Goal: Task Accomplishment & Management: Complete application form

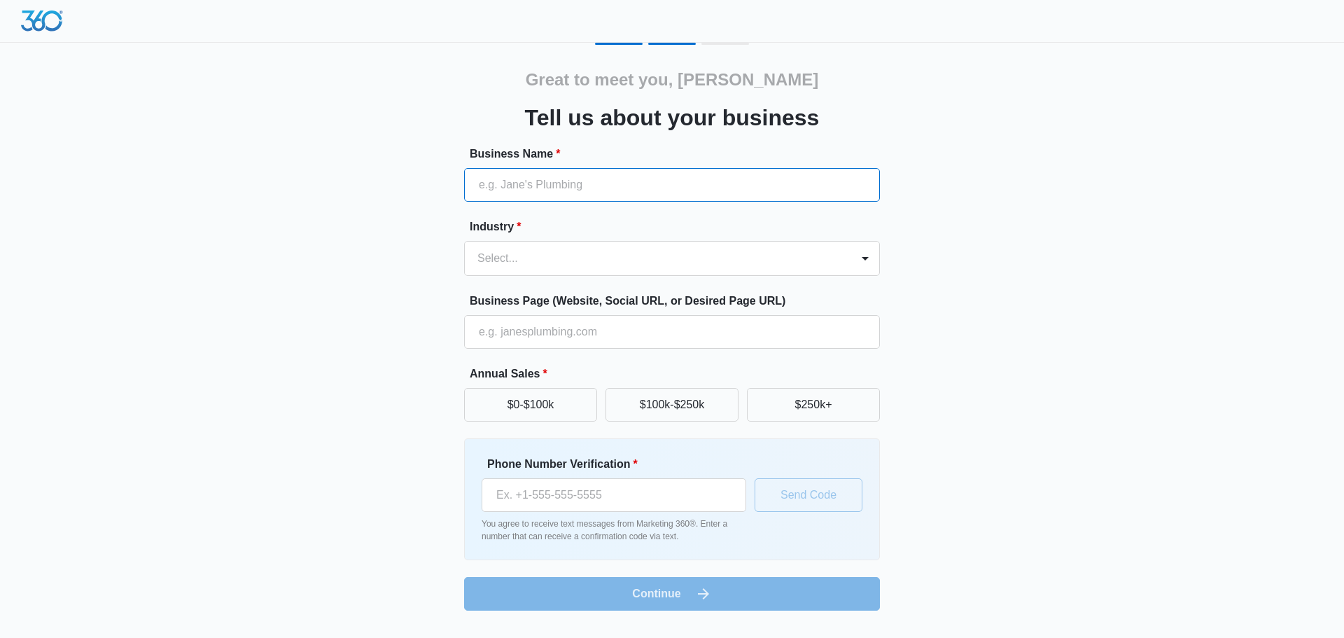
click at [591, 187] on input "Business Name *" at bounding box center [672, 185] width 416 height 34
type input "Hope & Teal"
click at [867, 261] on div at bounding box center [865, 258] width 22 height 22
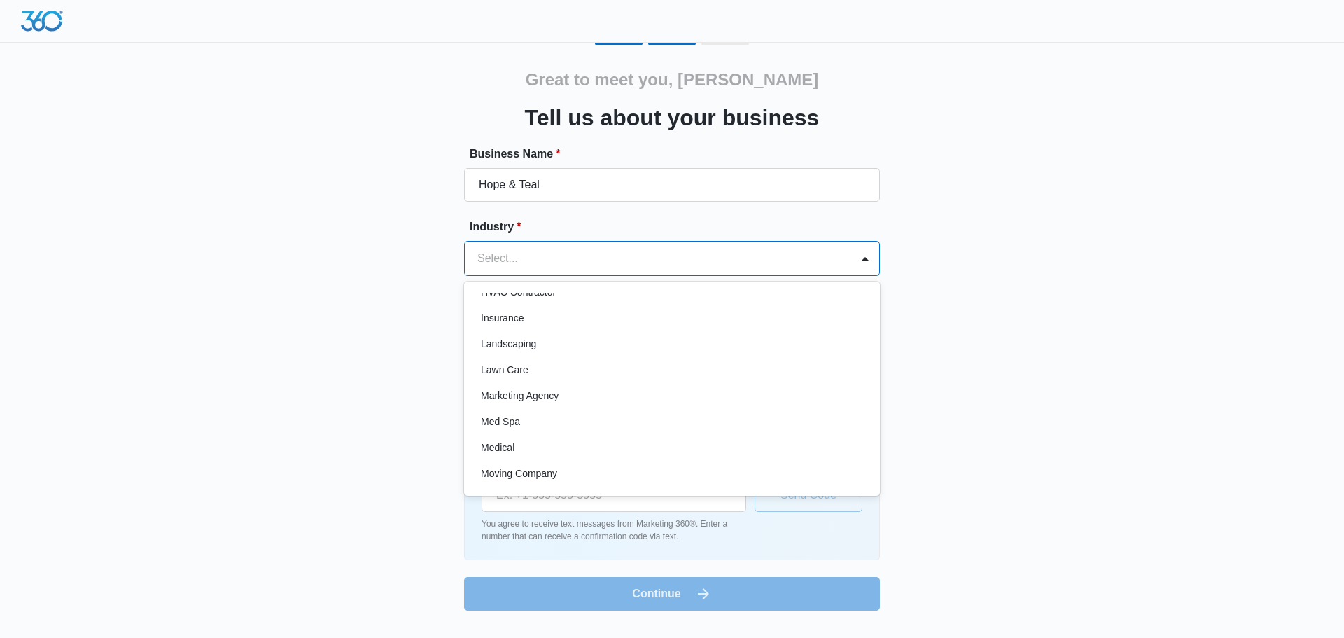
scroll to position [630, 0]
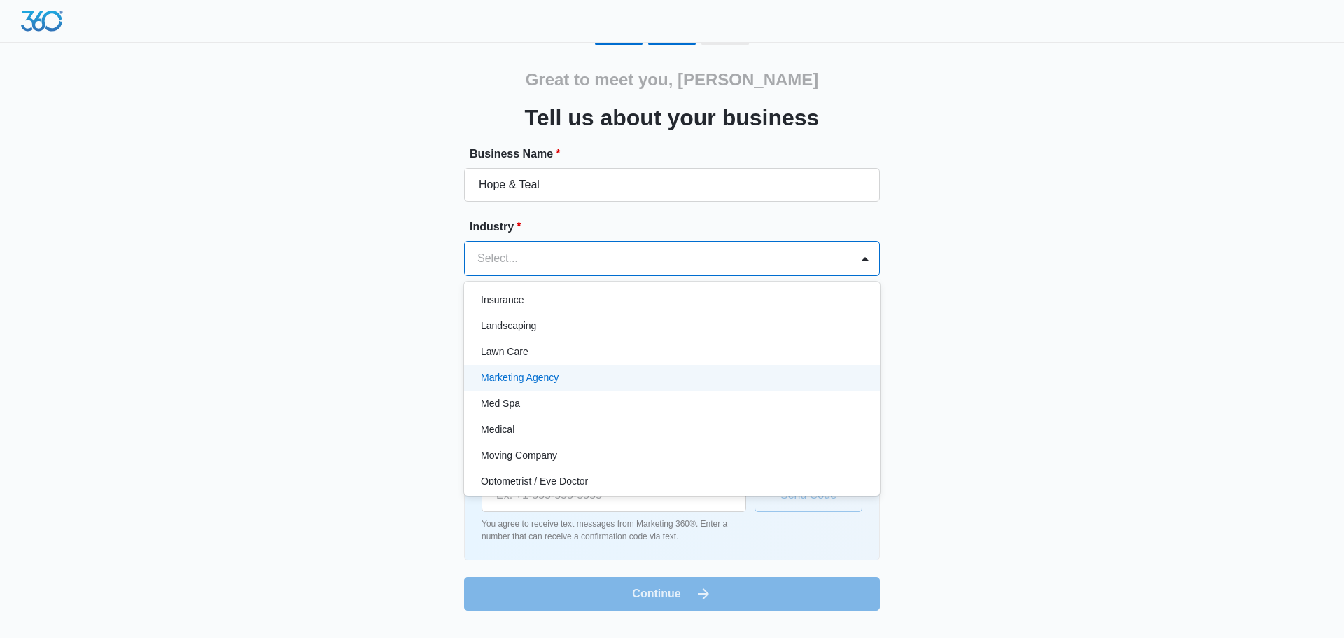
click at [556, 376] on div "Marketing Agency" at bounding box center [670, 377] width 379 height 15
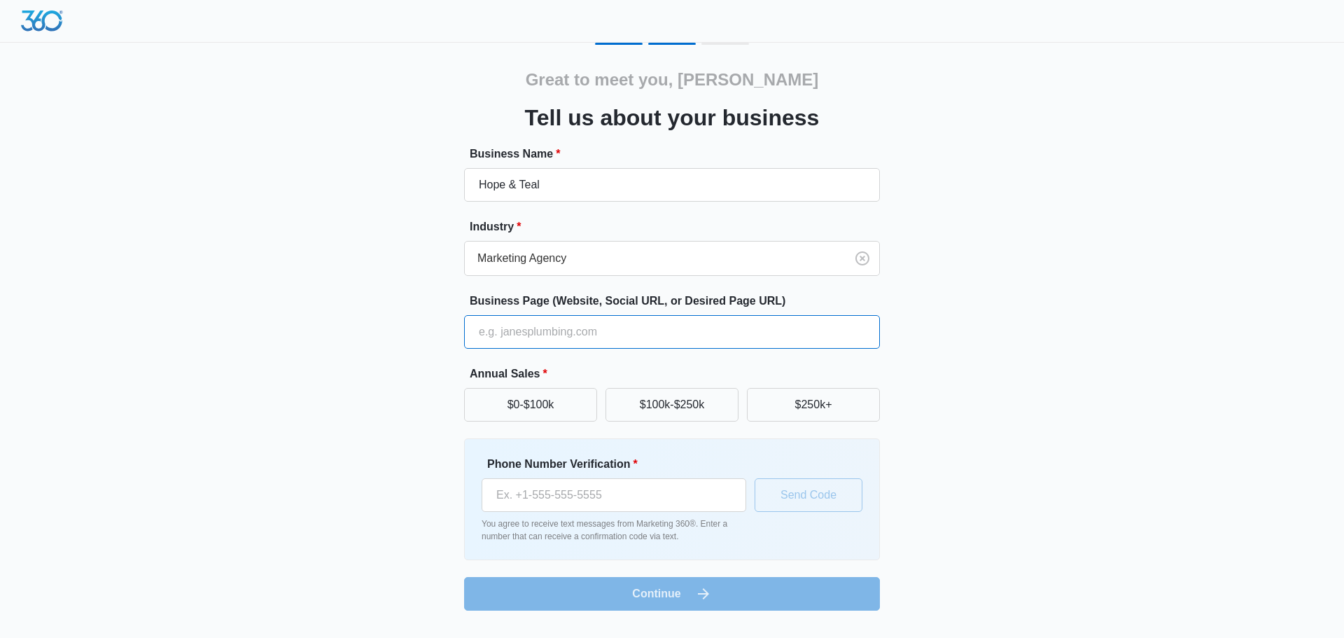
click at [568, 333] on input "Business Page (Website, Social URL, or Desired Page URL)" at bounding box center [672, 332] width 416 height 34
type input "[URL][DOMAIN_NAME]"
click at [513, 400] on button "$0-$100k" at bounding box center [530, 405] width 133 height 34
click at [645, 500] on input "Phone Number Verification *" at bounding box center [614, 495] width 265 height 34
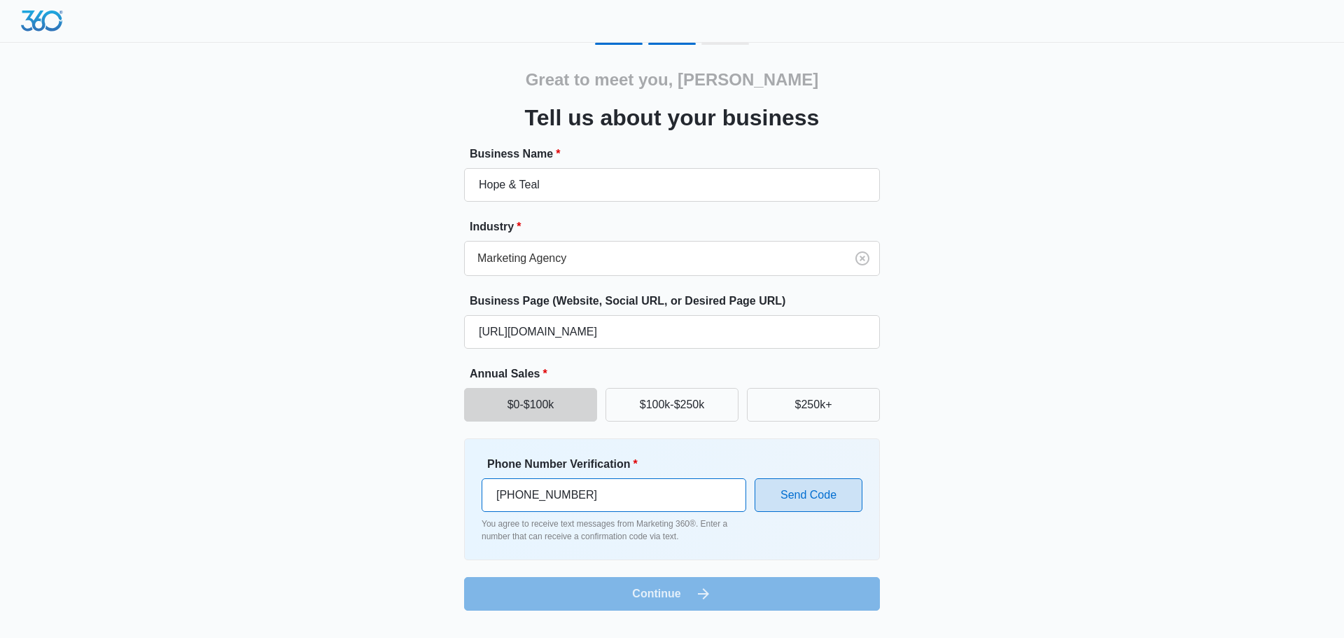
type input "[PHONE_NUMBER]"
click at [777, 495] on button "Send Code" at bounding box center [809, 495] width 108 height 34
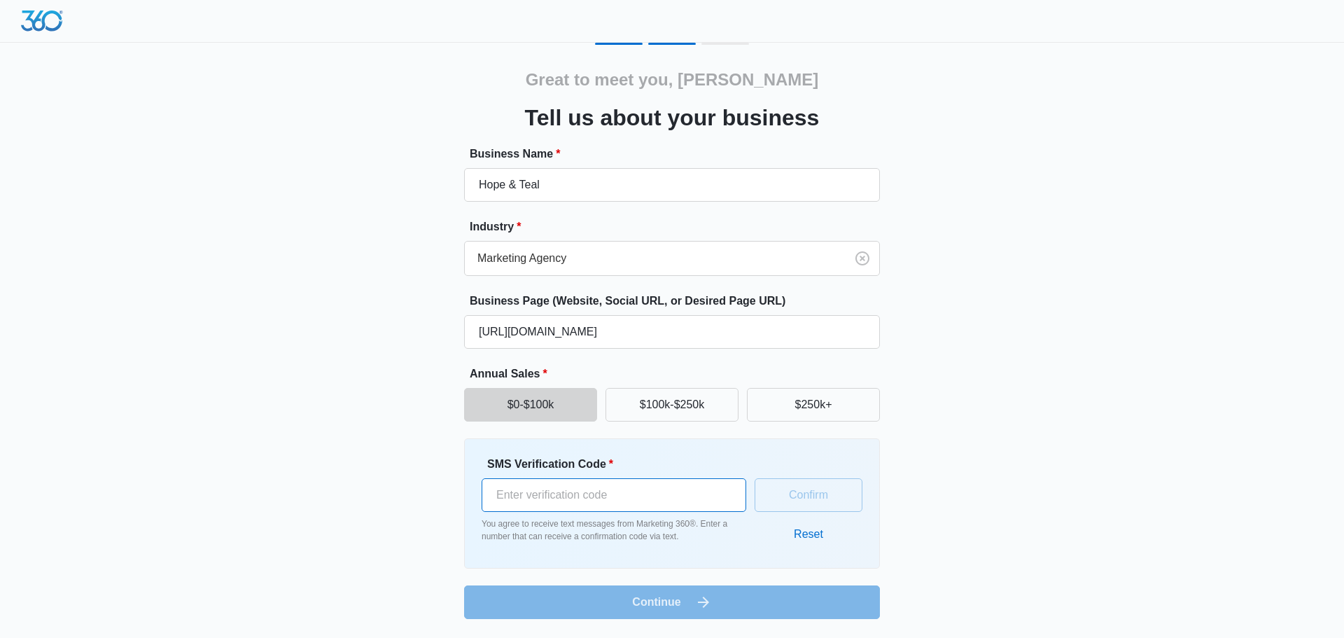
click at [670, 488] on input "SMS Verification Code *" at bounding box center [614, 495] width 265 height 34
type input "426111"
click at [804, 491] on button "Confirm" at bounding box center [809, 495] width 108 height 34
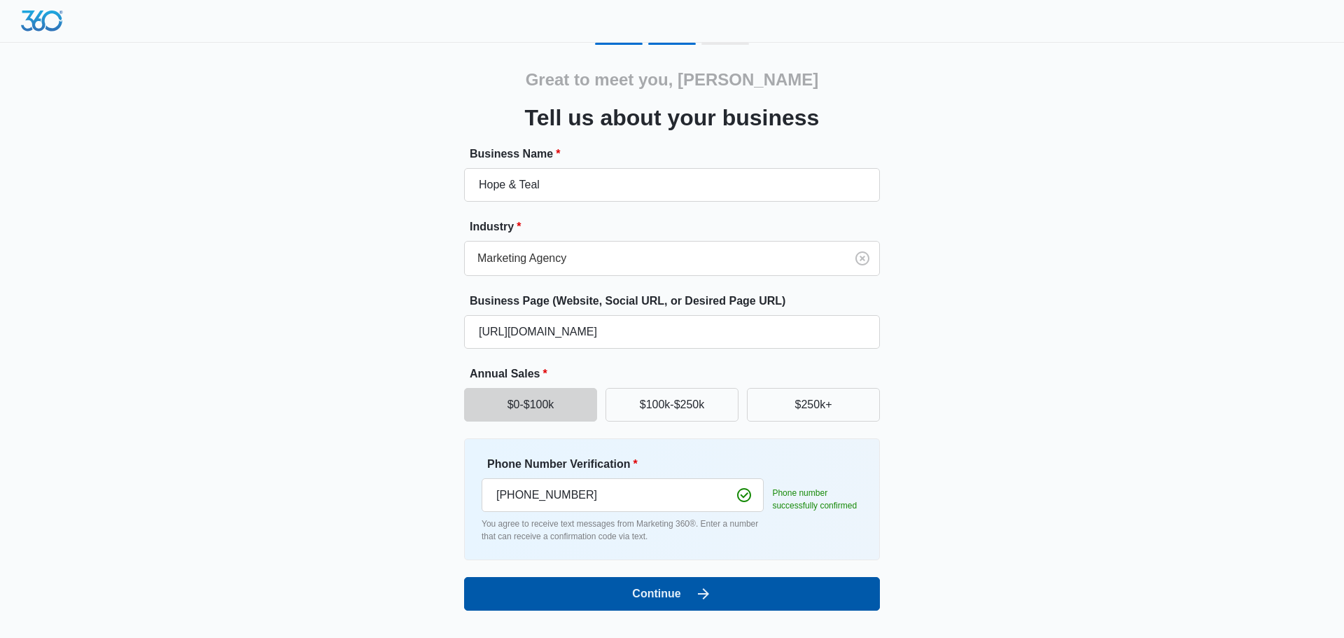
click at [695, 590] on icon "submit" at bounding box center [703, 593] width 17 height 17
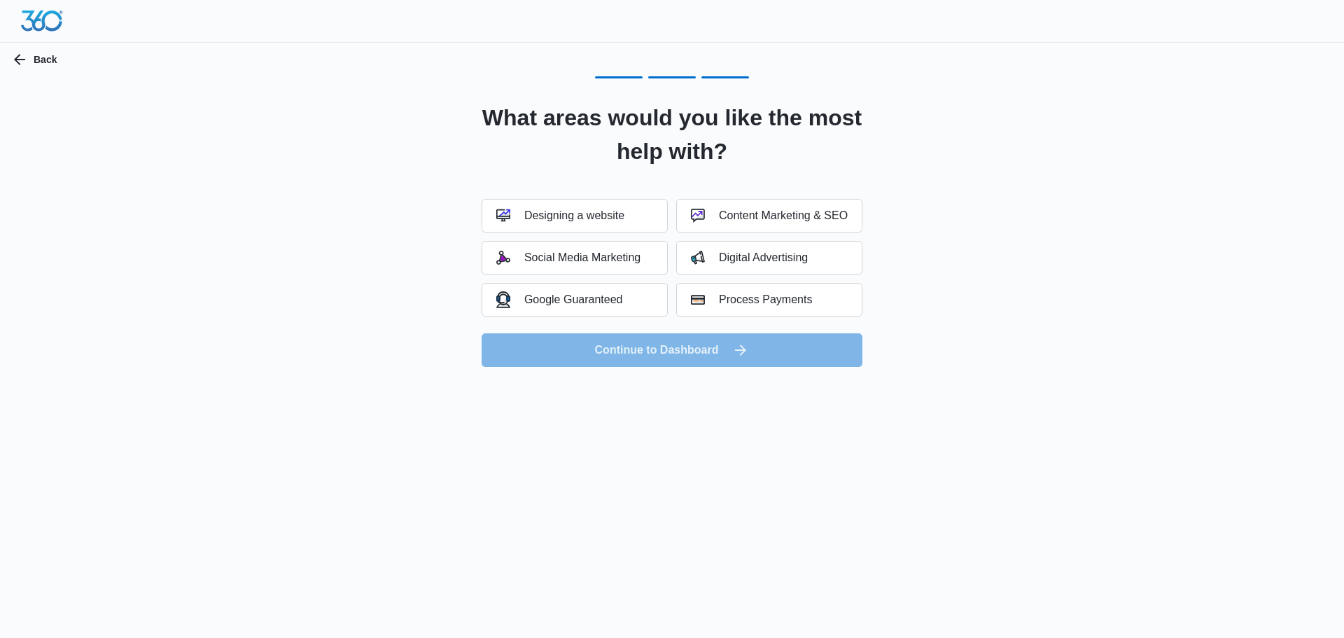
click at [662, 353] on form "Designing a website Content Marketing & SEO Social Media Marketing Digital Adve…" at bounding box center [672, 283] width 381 height 168
click at [758, 300] on div "Process Payments" at bounding box center [751, 300] width 121 height 14
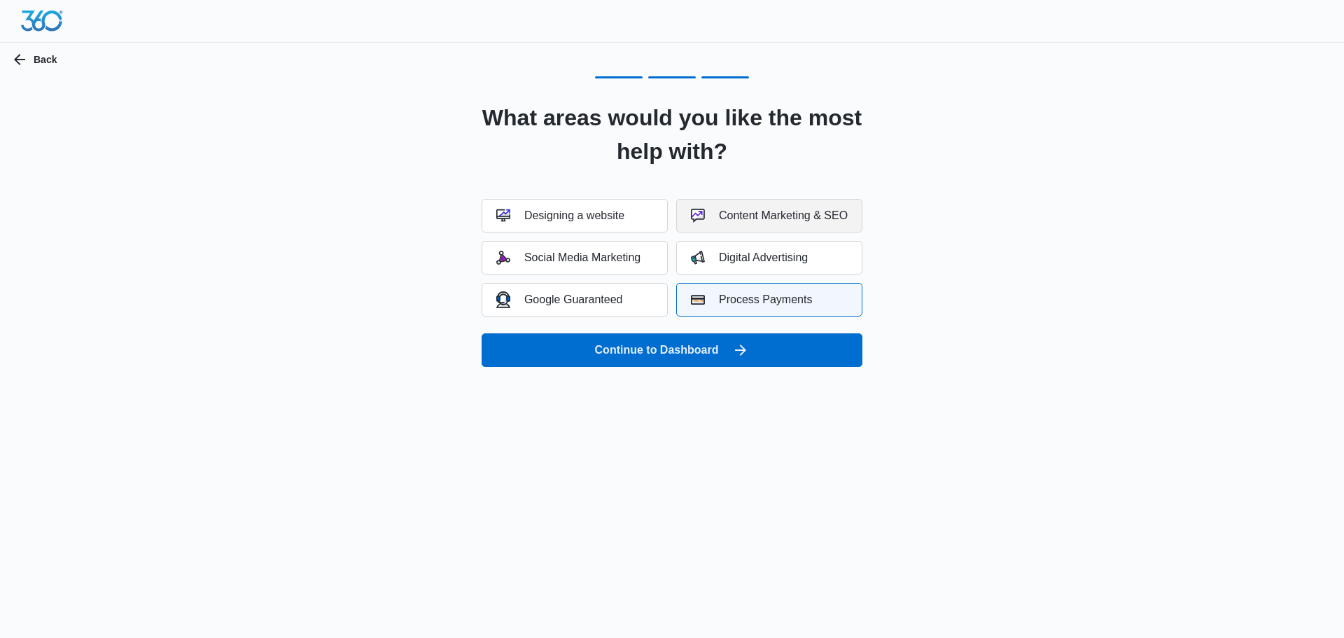
click at [746, 217] on div "Content Marketing & SEO" at bounding box center [769, 216] width 157 height 14
click at [736, 257] on div "Digital Advertising" at bounding box center [749, 258] width 117 height 14
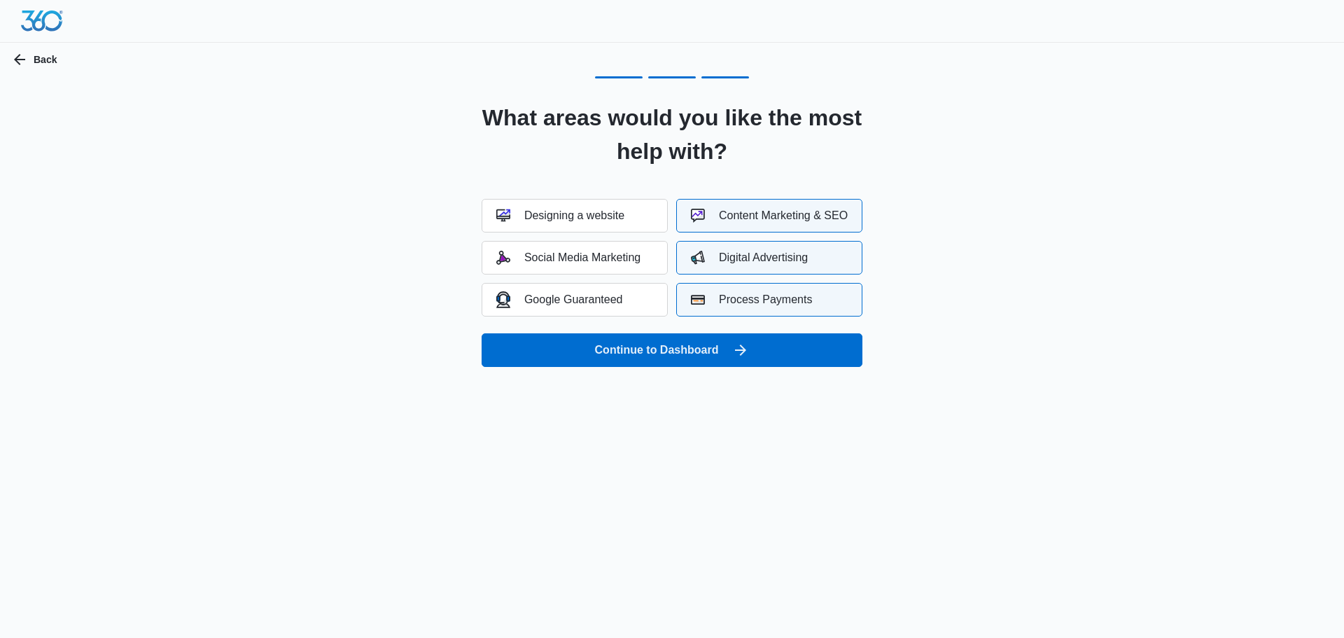
click at [748, 223] on button "Content Marketing & SEO" at bounding box center [769, 216] width 186 height 34
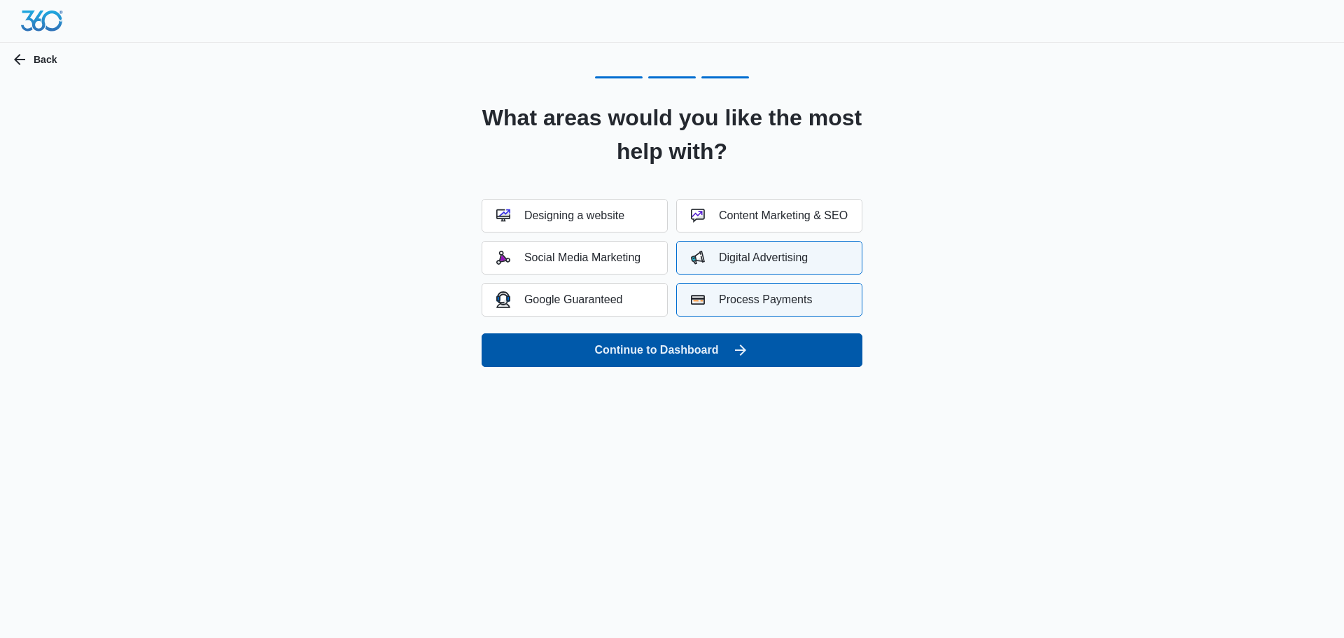
click at [691, 353] on button "Continue to Dashboard" at bounding box center [672, 350] width 381 height 34
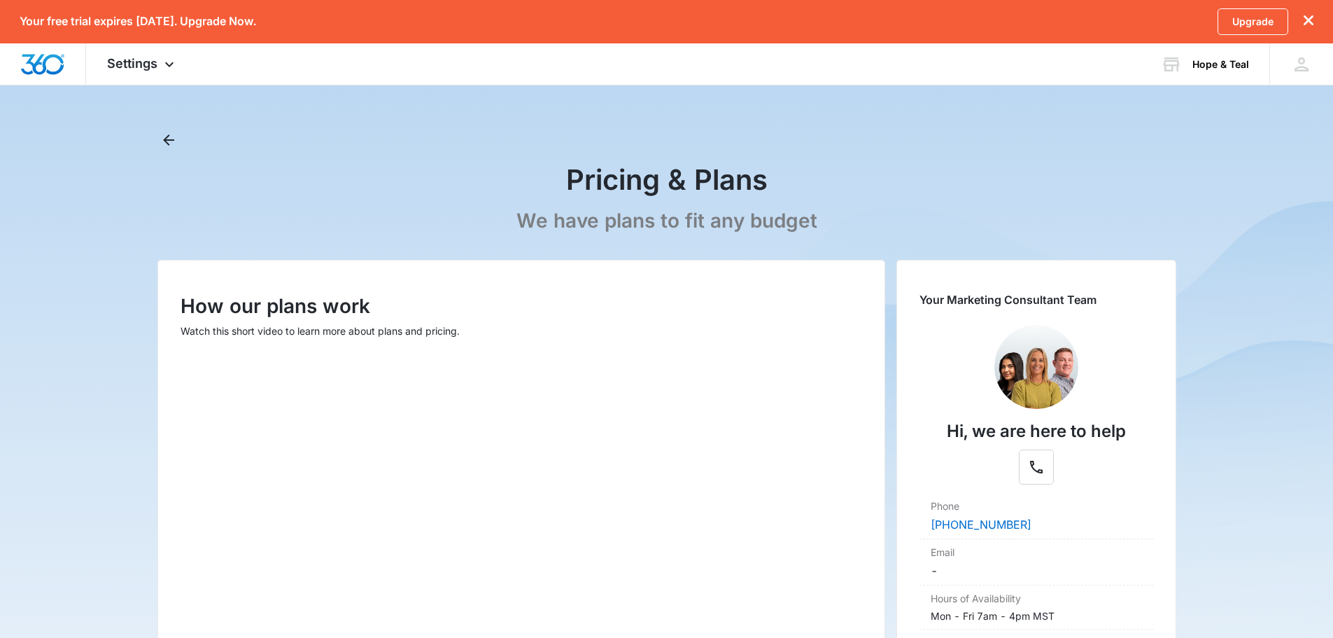
click at [1315, 15] on div "Your free trial expires in 14 days. Upgrade Now. Upgrade" at bounding box center [666, 21] width 1333 height 43
click at [1307, 20] on icon "dismiss this dialog" at bounding box center [1309, 20] width 10 height 10
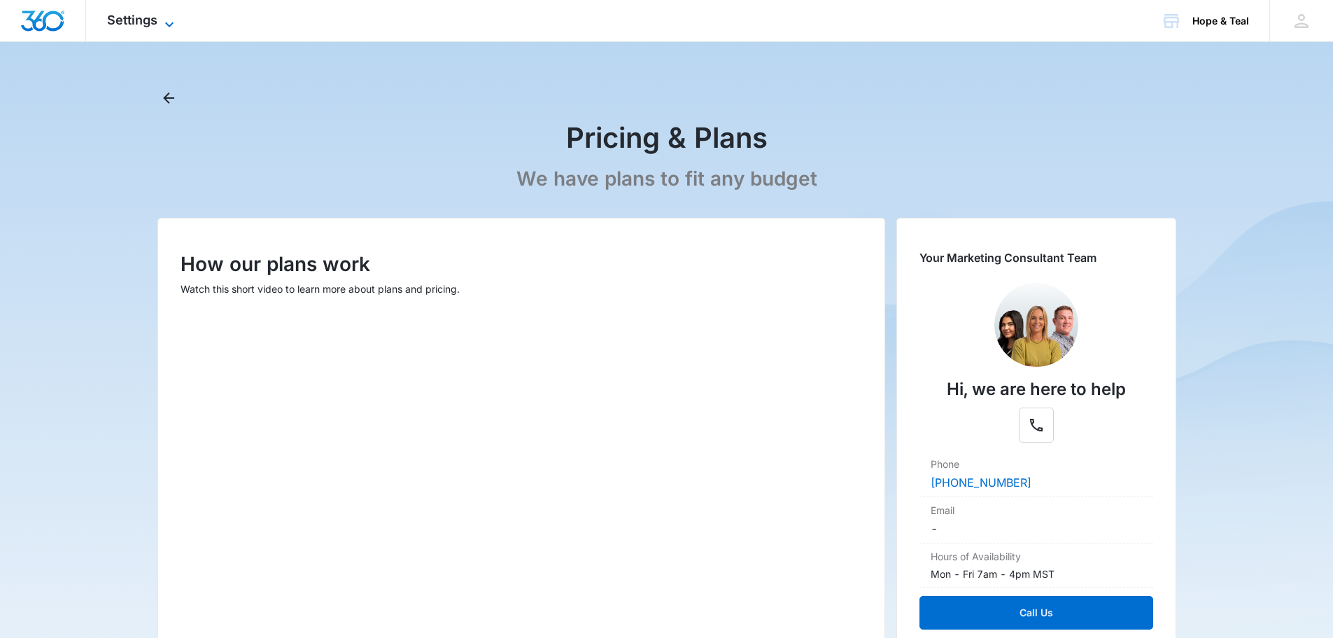
click at [167, 19] on icon at bounding box center [169, 24] width 17 height 17
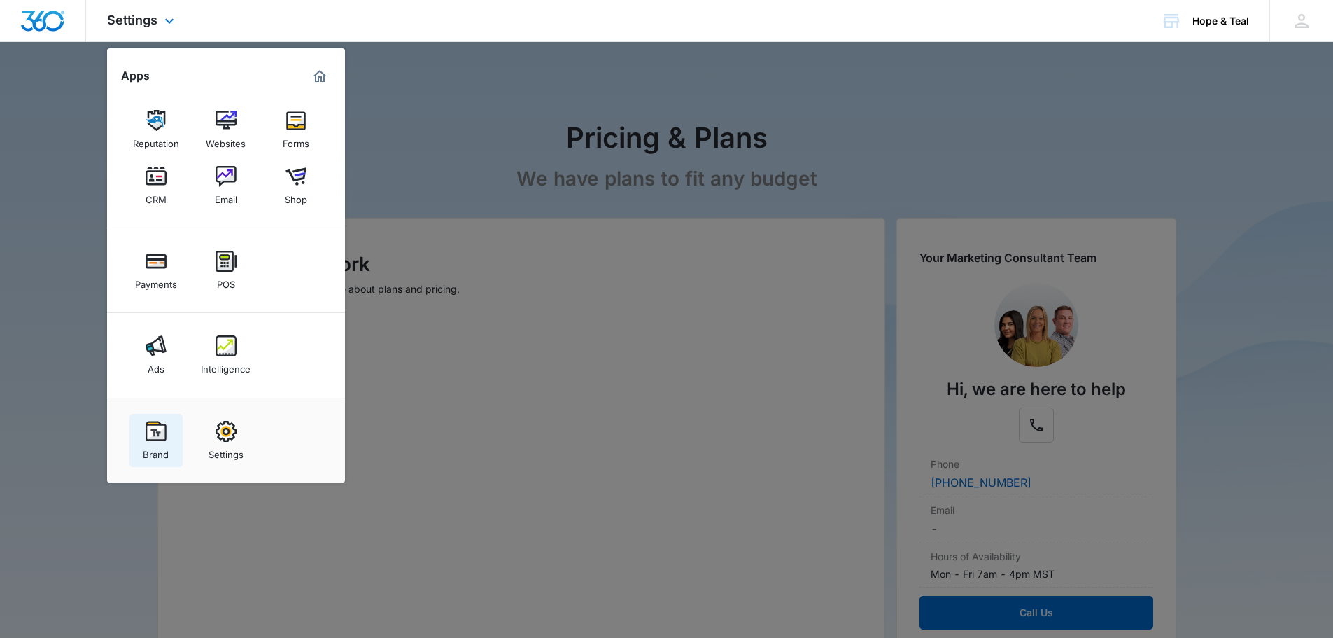
click at [152, 433] on img at bounding box center [156, 431] width 21 height 21
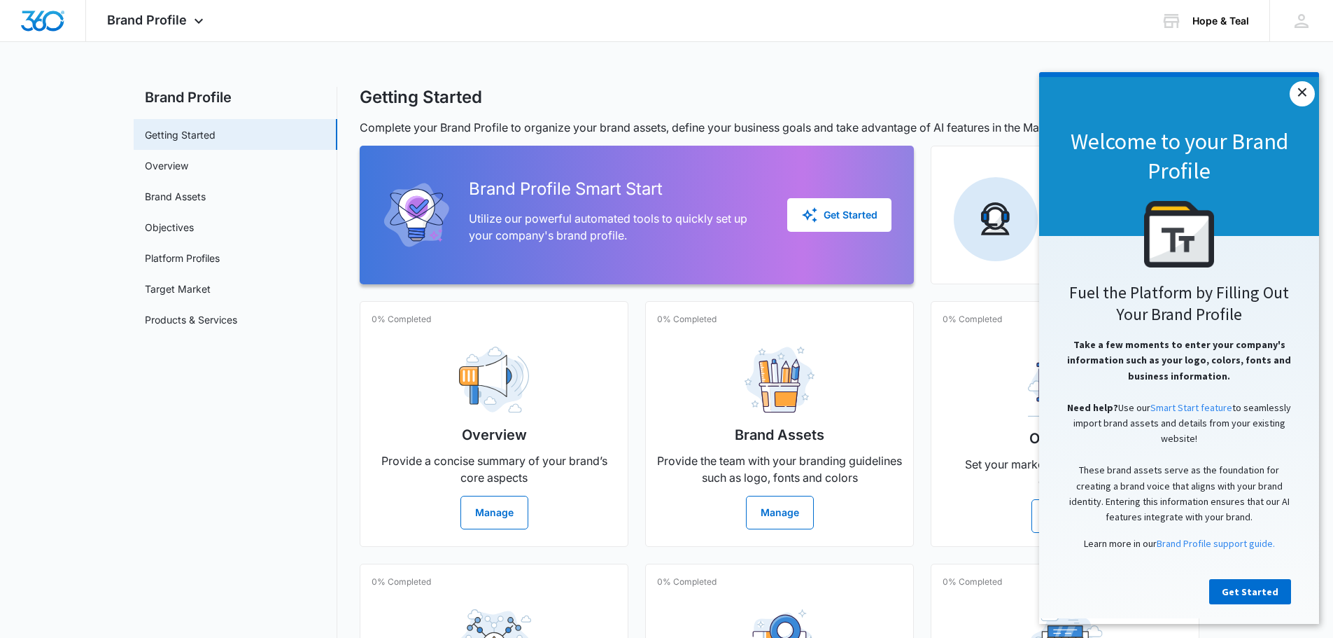
click at [1303, 94] on link "×" at bounding box center [1302, 93] width 25 height 25
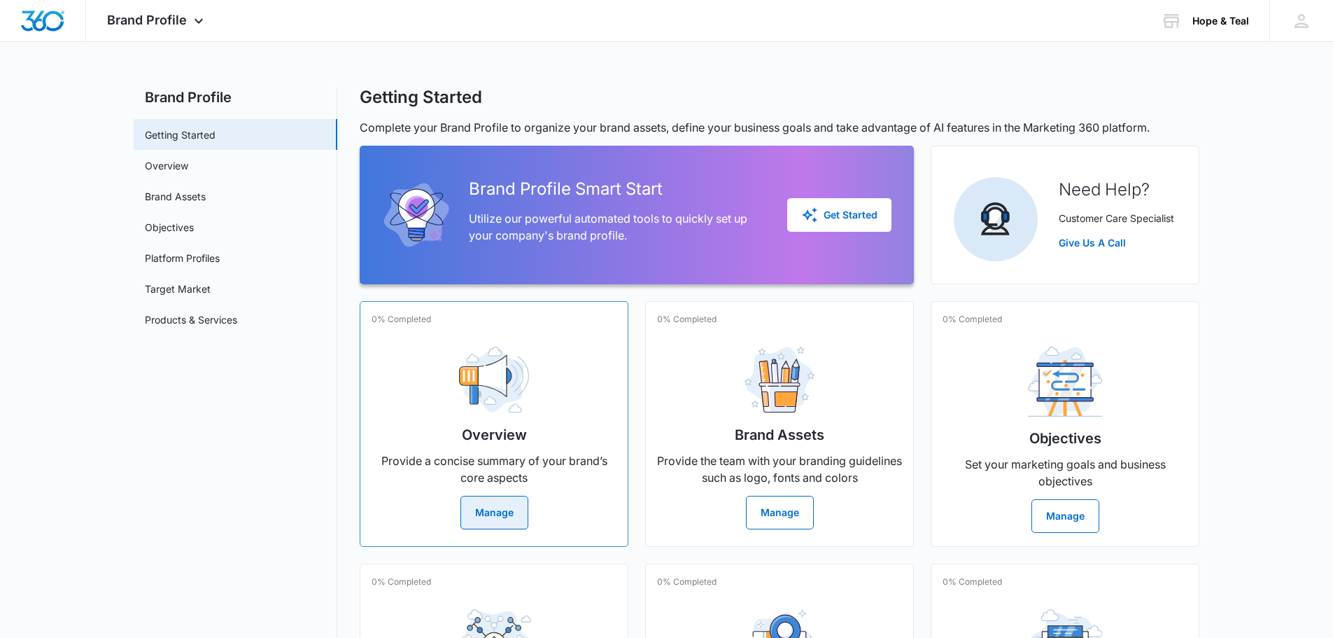
click at [514, 512] on button "Manage" at bounding box center [495, 513] width 68 height 34
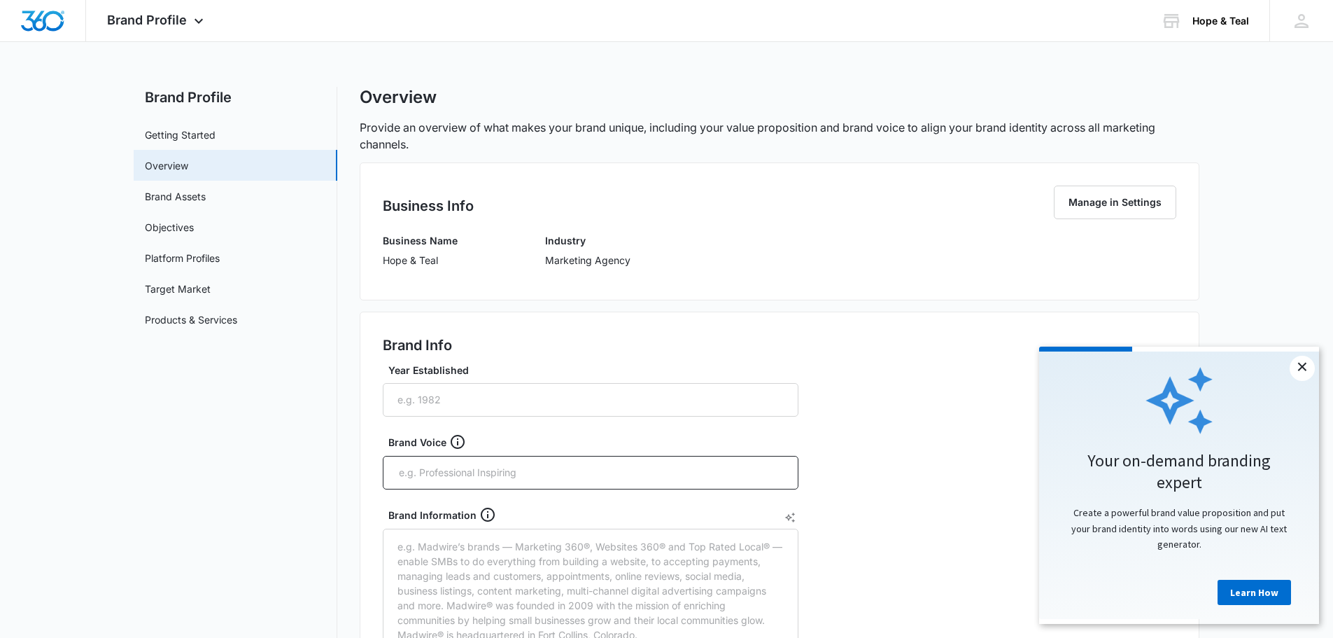
click at [1301, 370] on link "×" at bounding box center [1302, 368] width 25 height 25
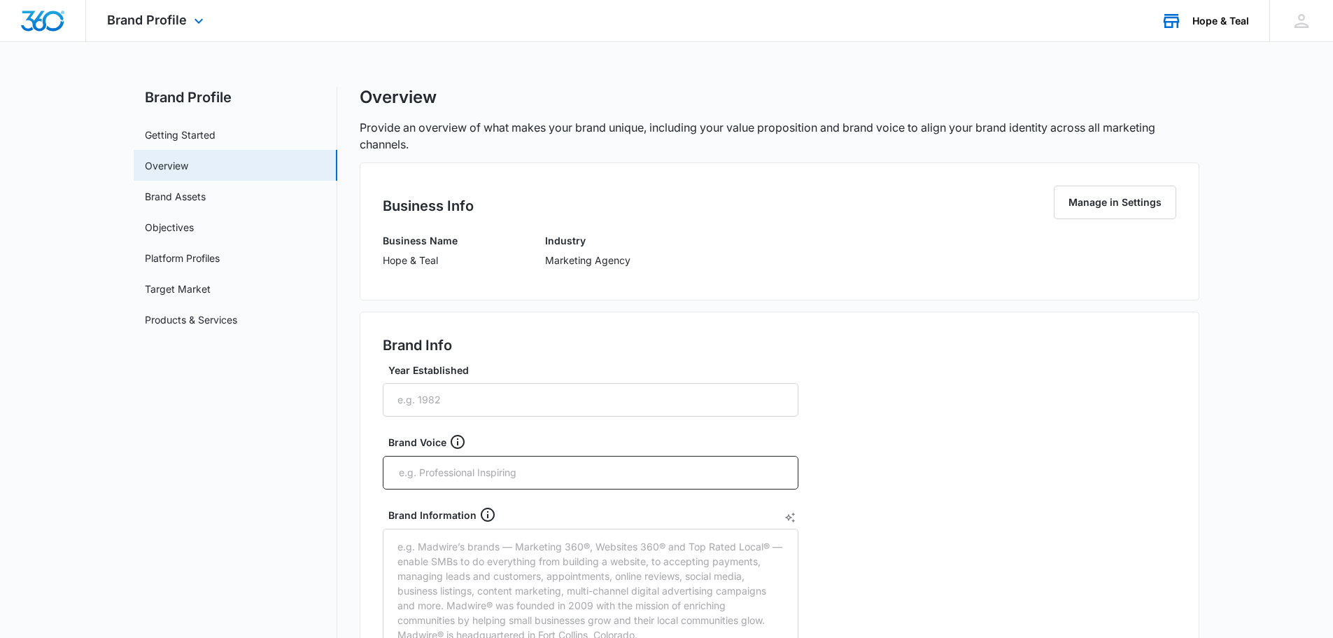
click at [1232, 20] on div "Hope & Teal" at bounding box center [1221, 20] width 57 height 11
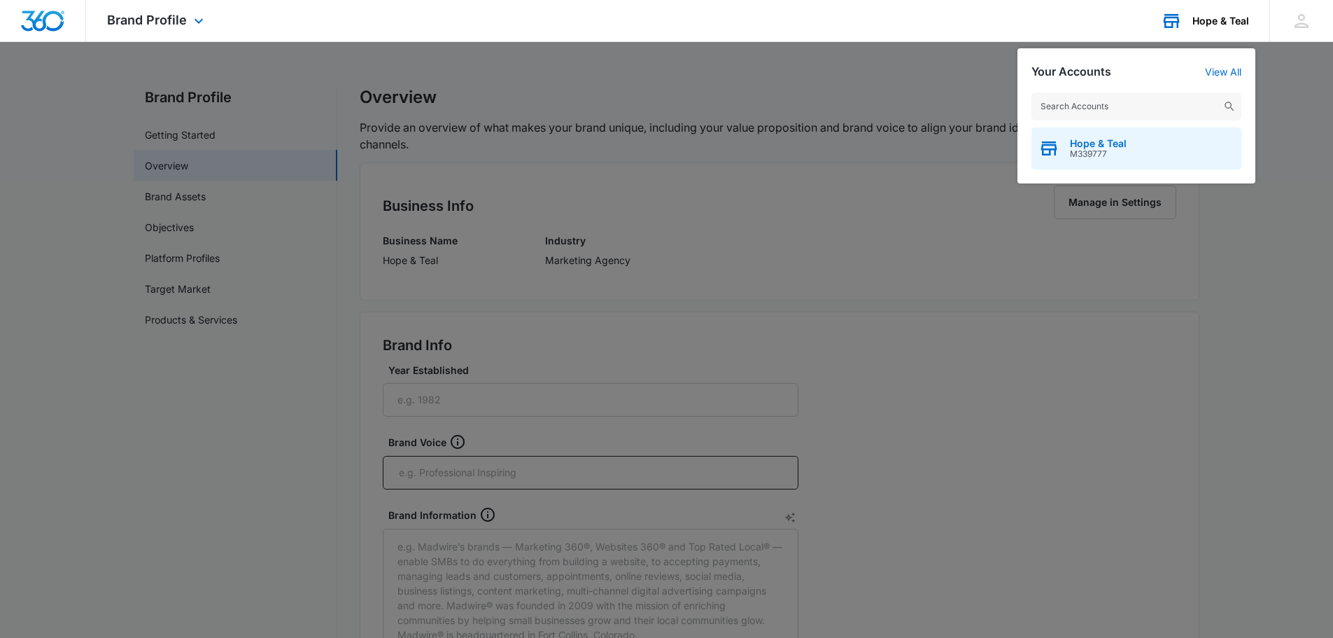
click at [1136, 144] on div "Hope & Teal M339777" at bounding box center [1137, 148] width 210 height 42
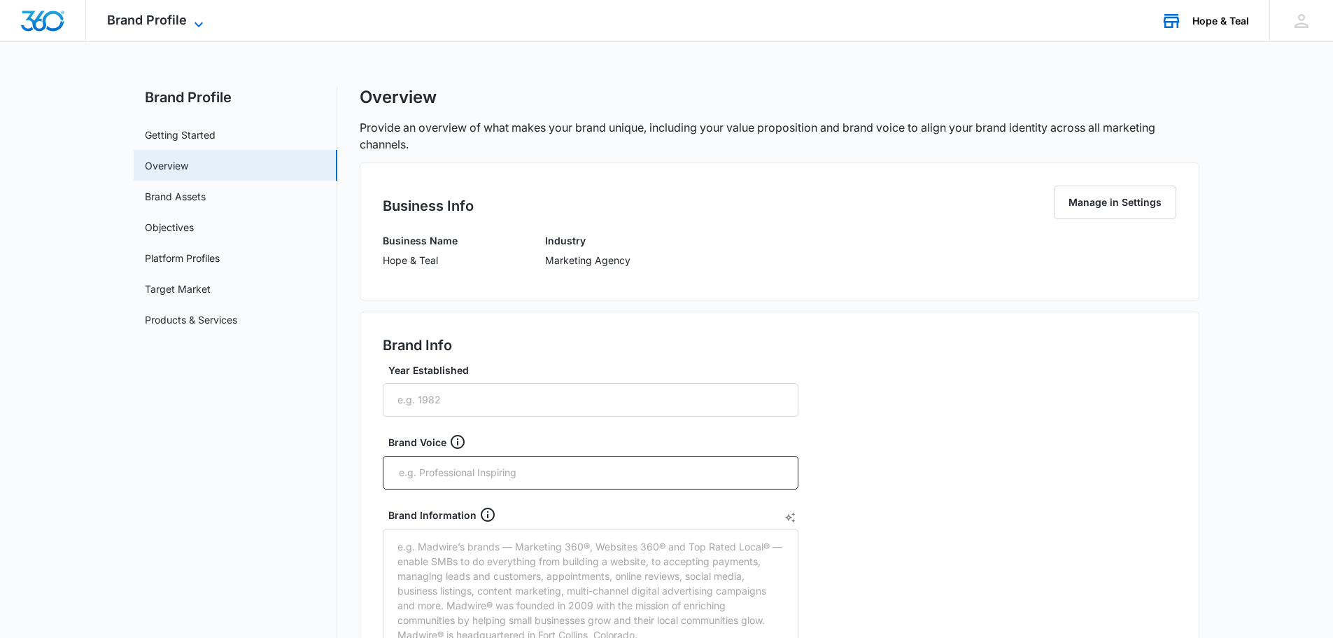
click at [171, 21] on span "Brand Profile" at bounding box center [147, 20] width 80 height 15
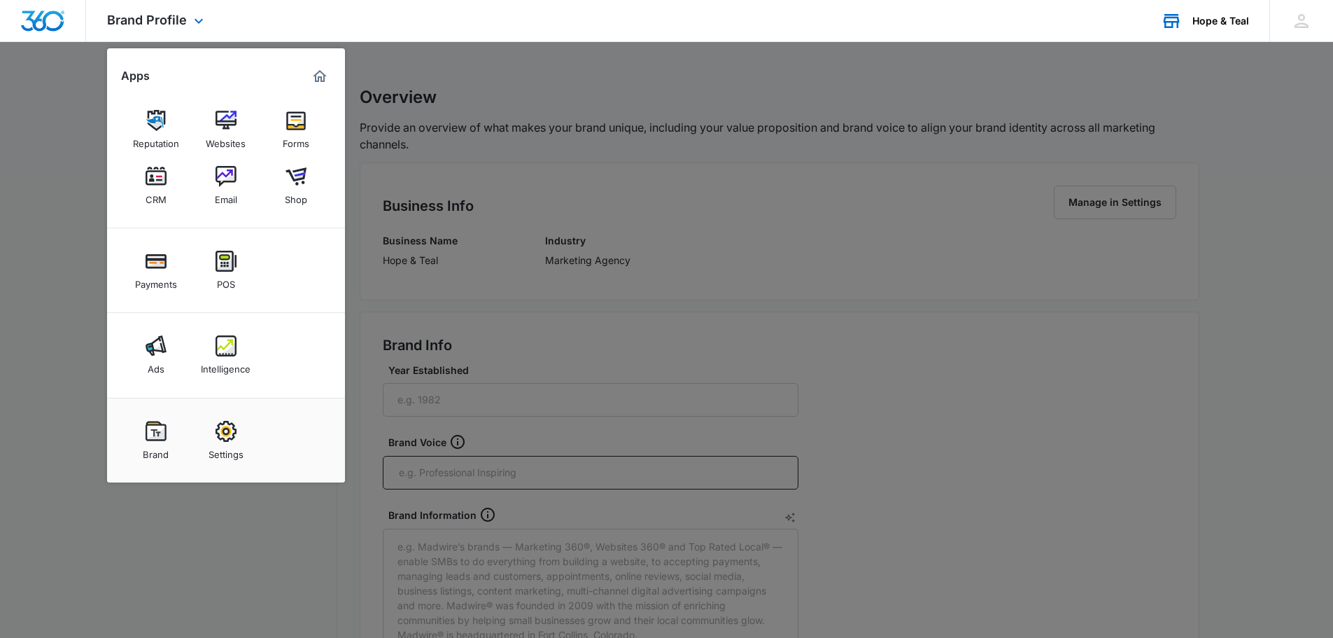
click at [321, 79] on img "Marketing 360® Dashboard" at bounding box center [319, 76] width 17 height 17
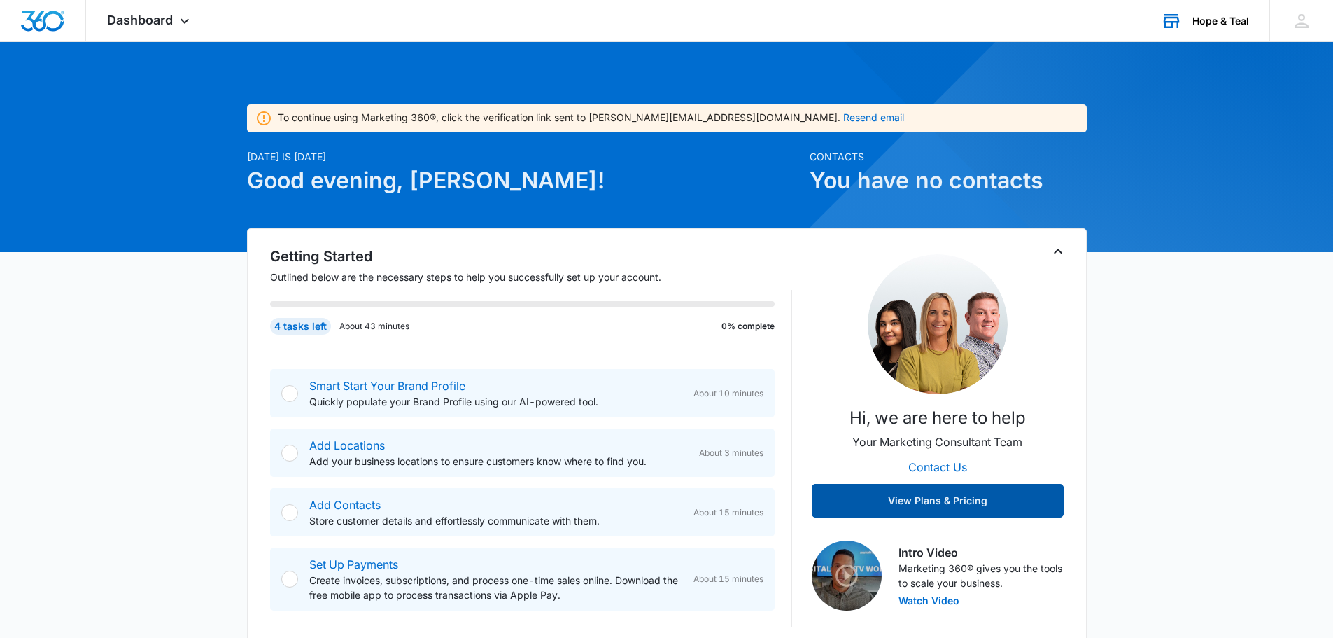
click at [908, 496] on button "View Plans & Pricing" at bounding box center [938, 501] width 252 height 34
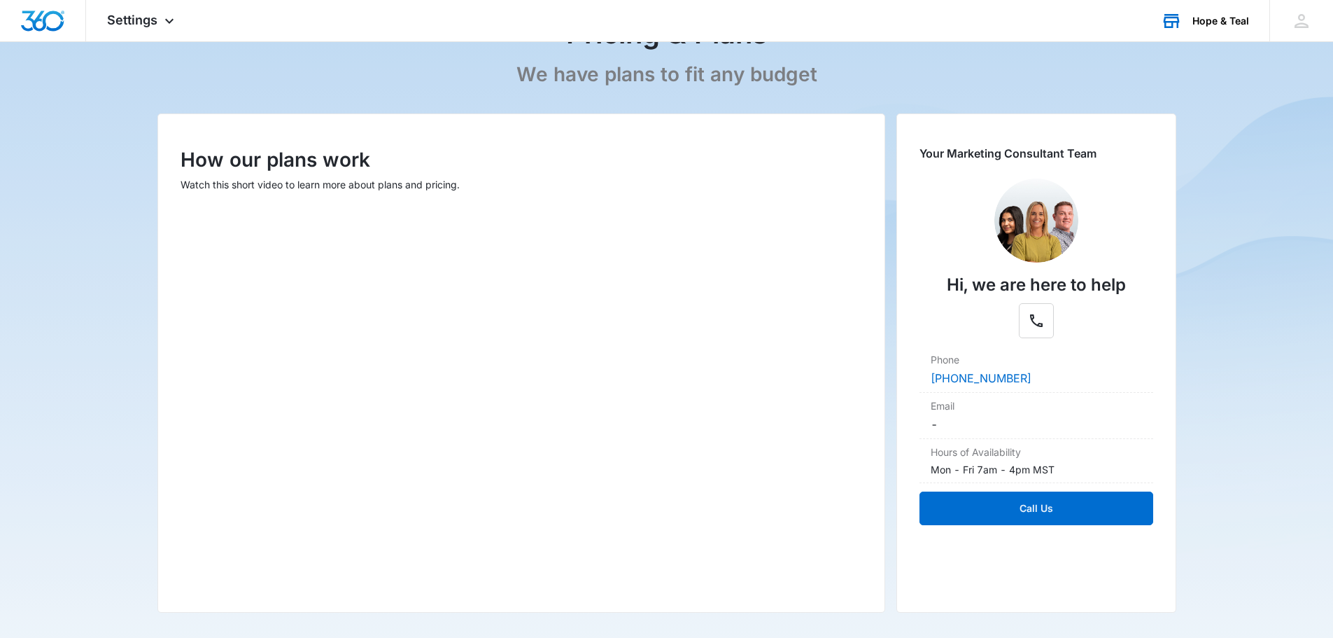
scroll to position [140, 0]
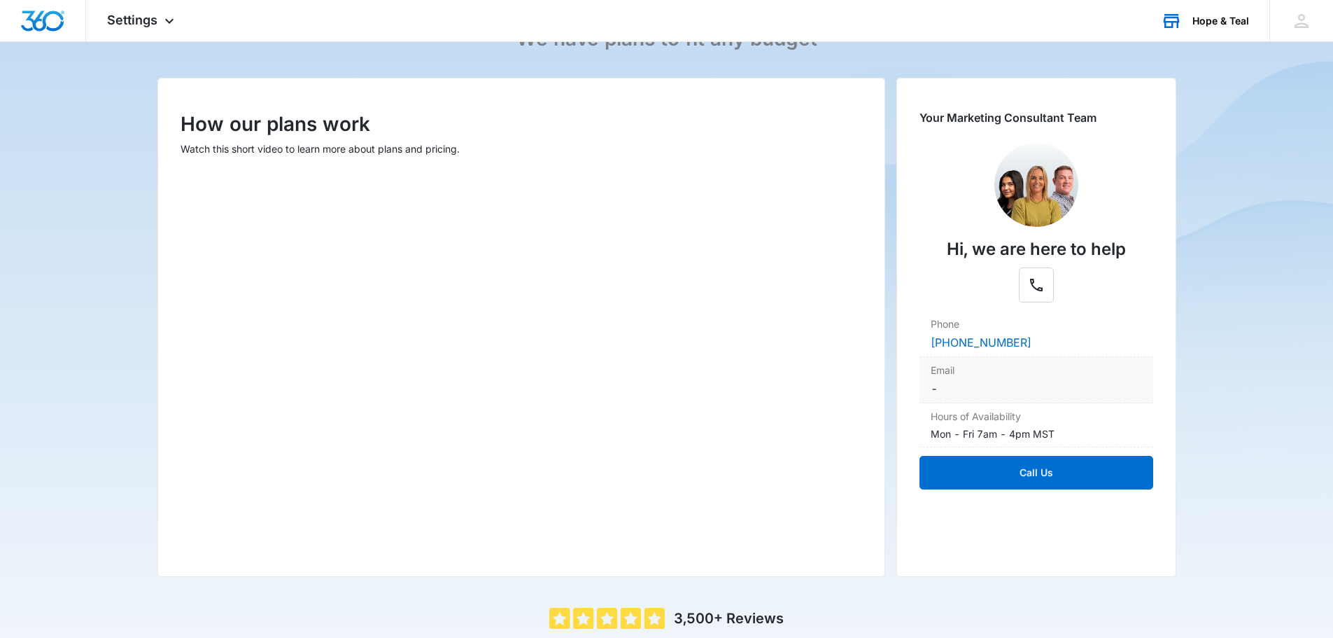
click at [1011, 379] on div "Email -" at bounding box center [1037, 380] width 234 height 46
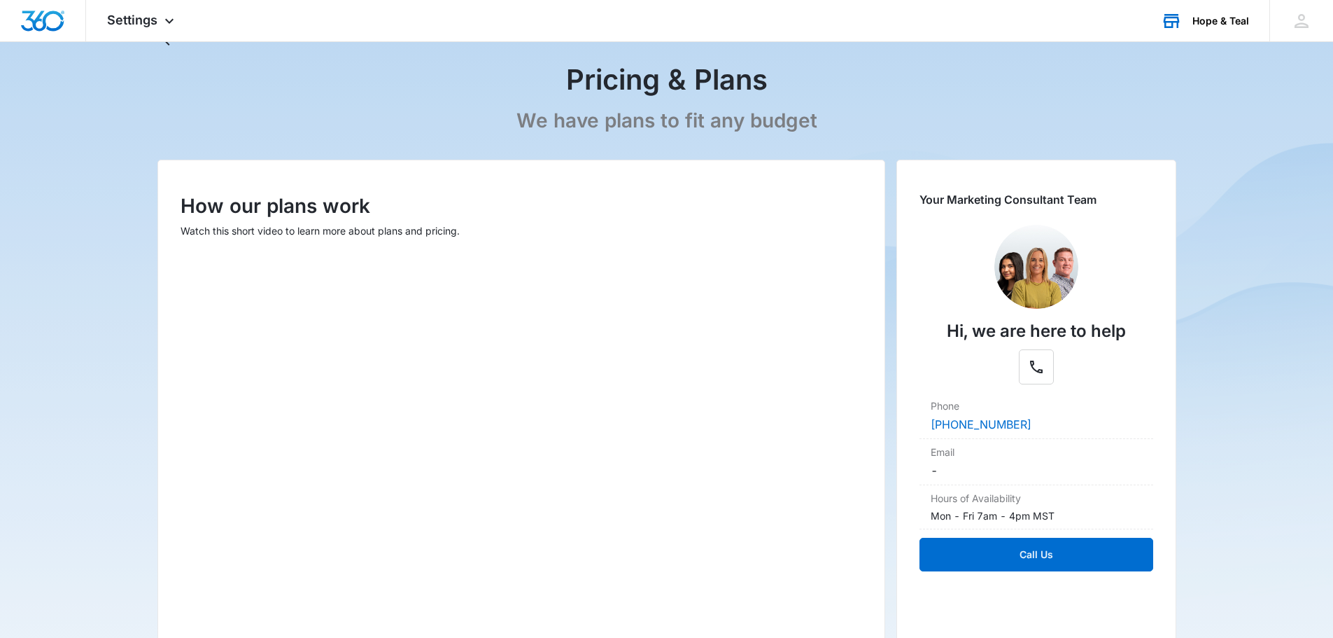
scroll to position [0, 0]
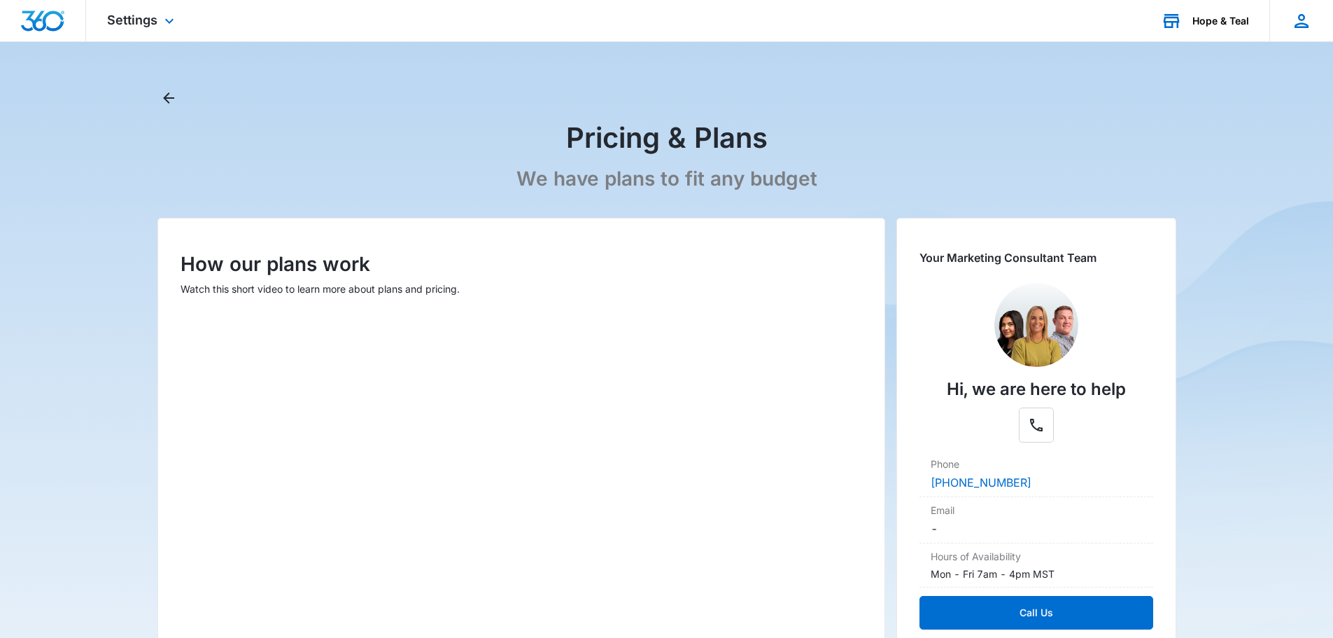
click at [1298, 29] on icon at bounding box center [1301, 20] width 21 height 21
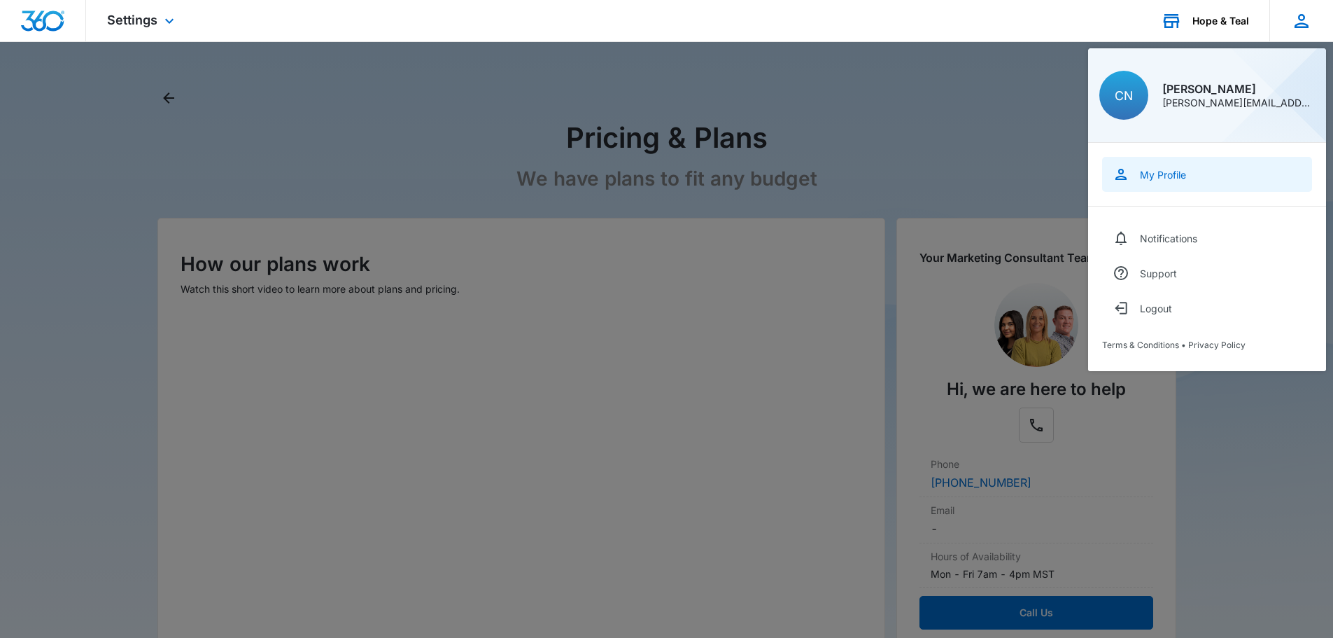
click at [1172, 176] on div "My Profile" at bounding box center [1163, 175] width 46 height 12
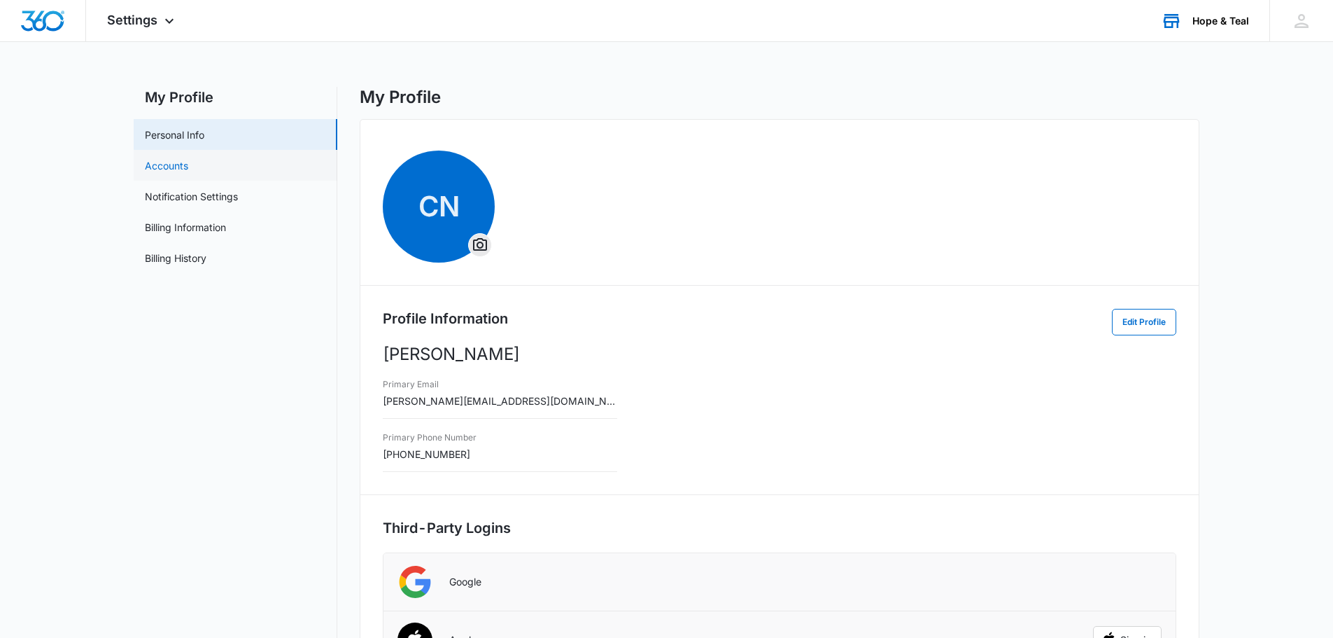
click at [165, 164] on link "Accounts" at bounding box center [166, 165] width 43 height 15
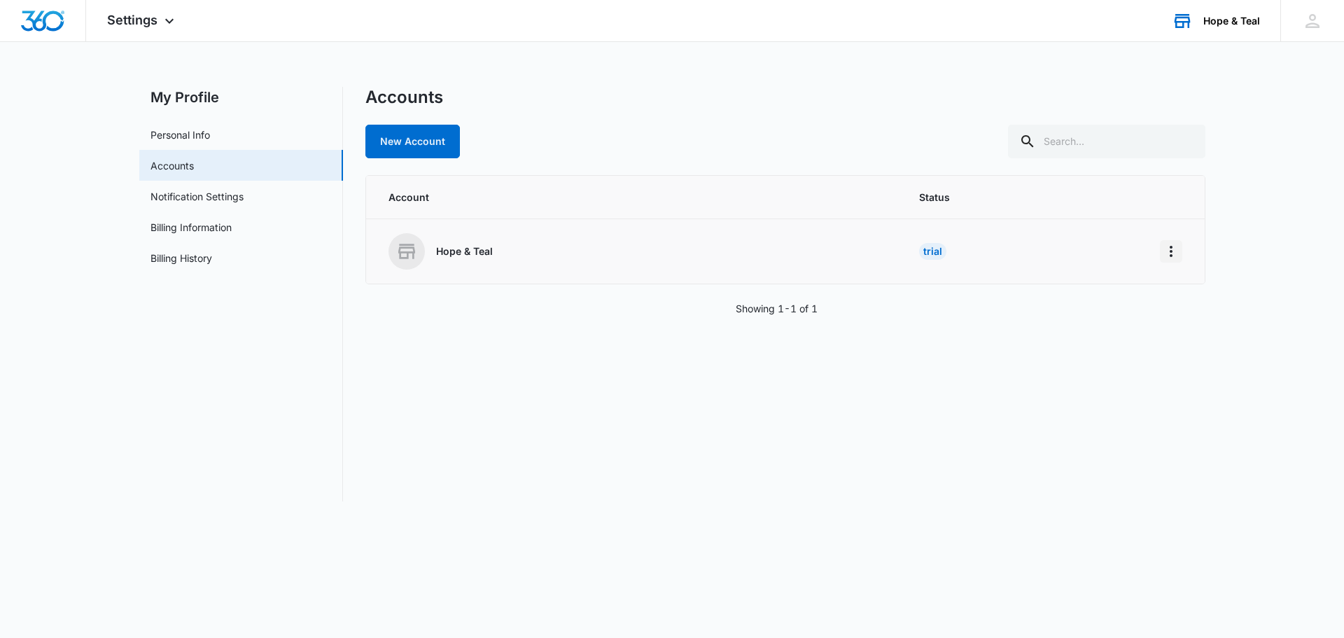
click at [1175, 253] on icon "Home" at bounding box center [1171, 251] width 17 height 17
click at [195, 193] on link "Notification Settings" at bounding box center [196, 196] width 93 height 15
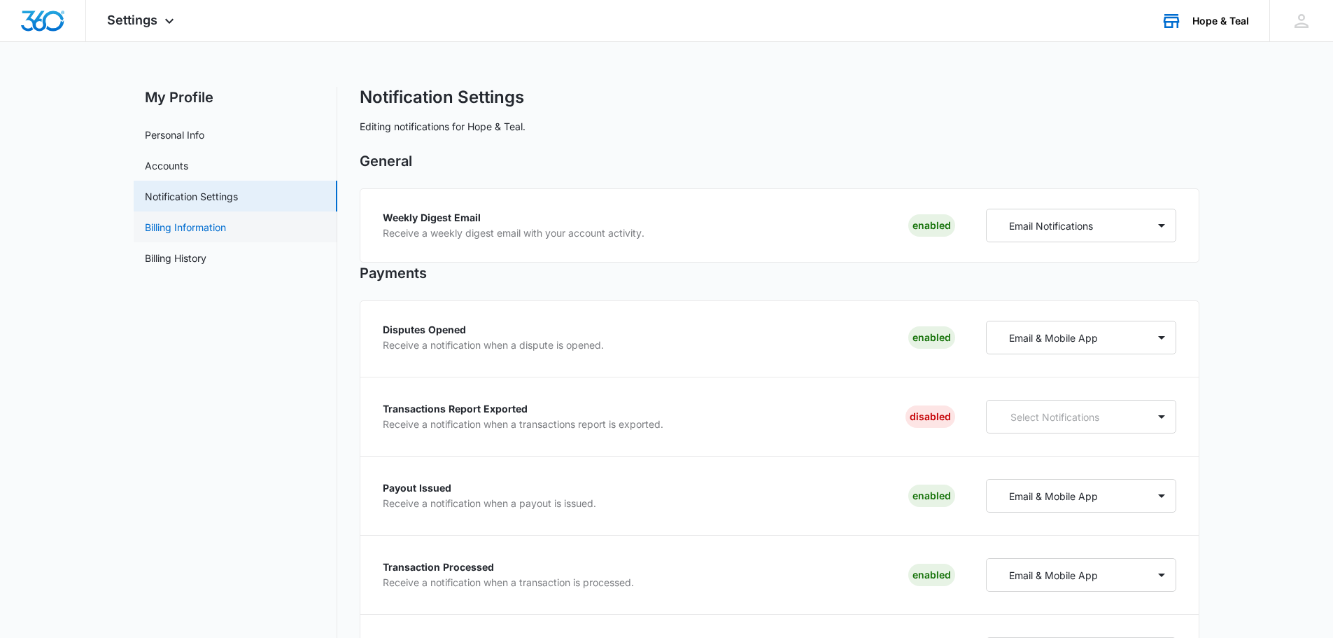
click at [190, 225] on link "Billing Information" at bounding box center [185, 227] width 81 height 15
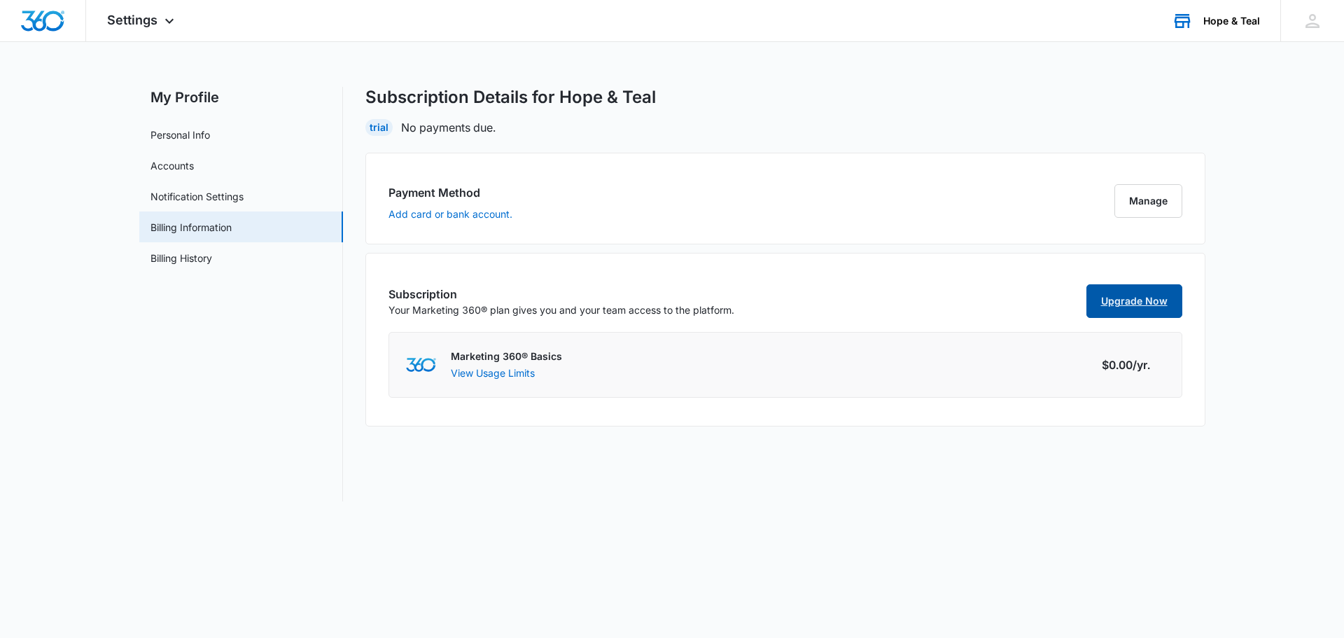
click at [1123, 304] on link "Upgrade Now" at bounding box center [1134, 301] width 96 height 34
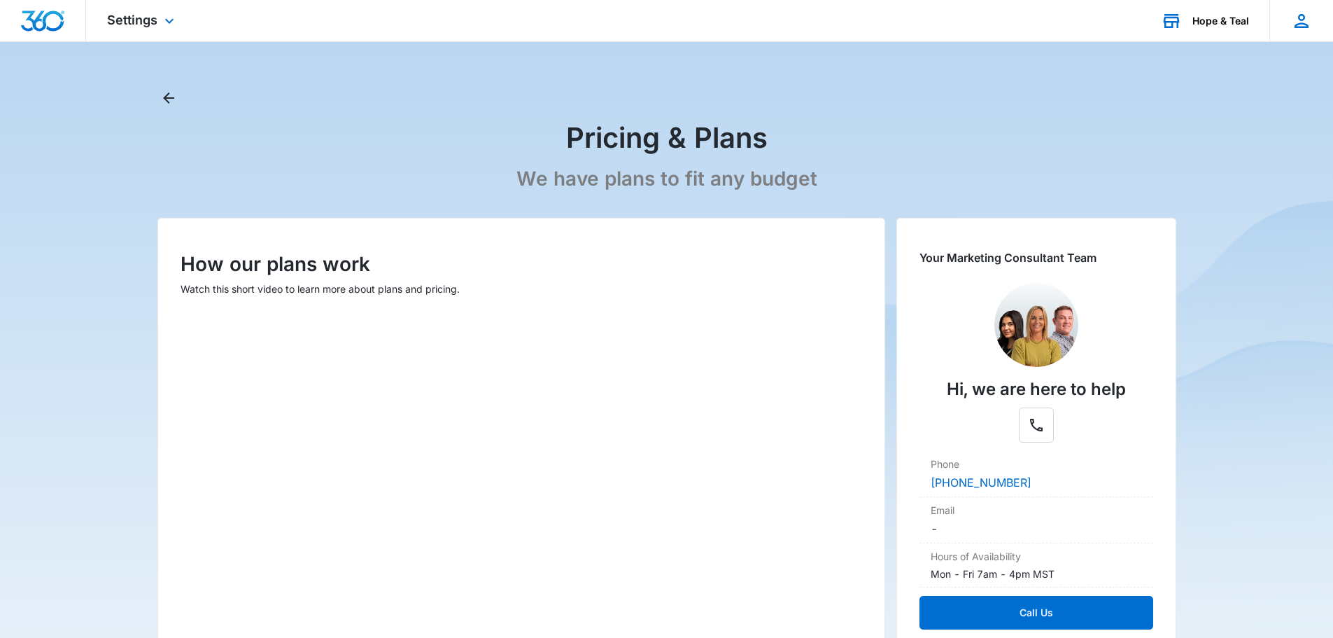
click at [1298, 20] on icon at bounding box center [1301, 20] width 21 height 21
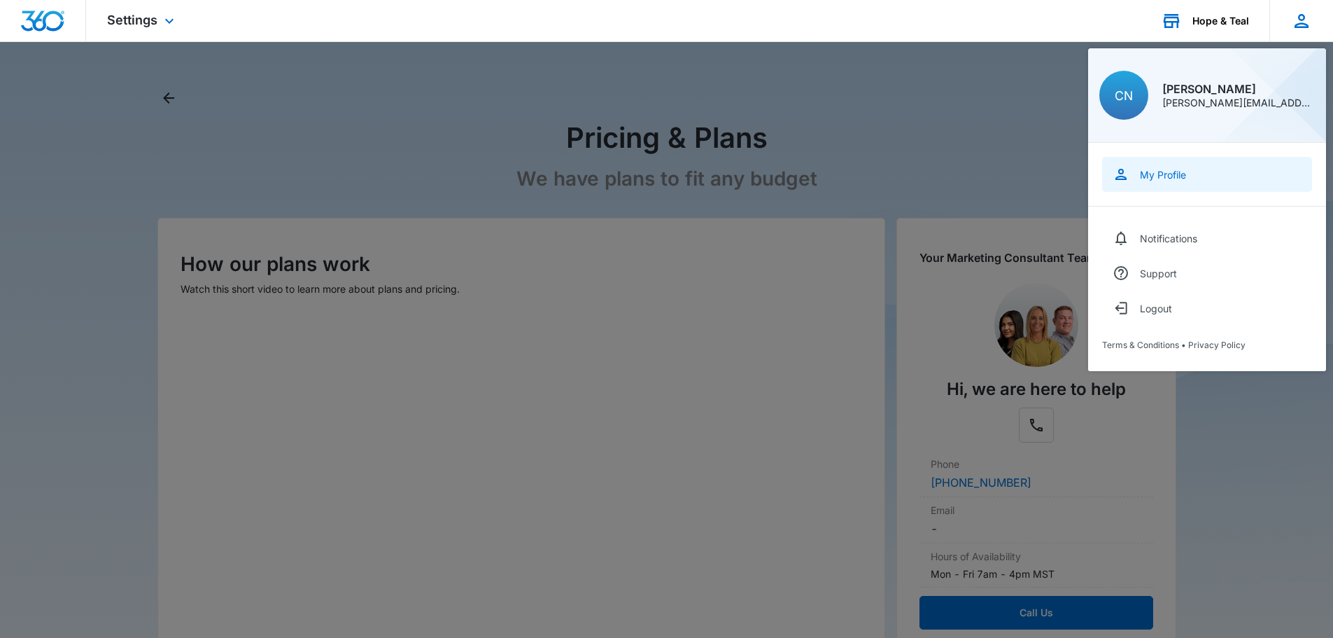
click at [1172, 172] on div "My Profile" at bounding box center [1163, 175] width 46 height 12
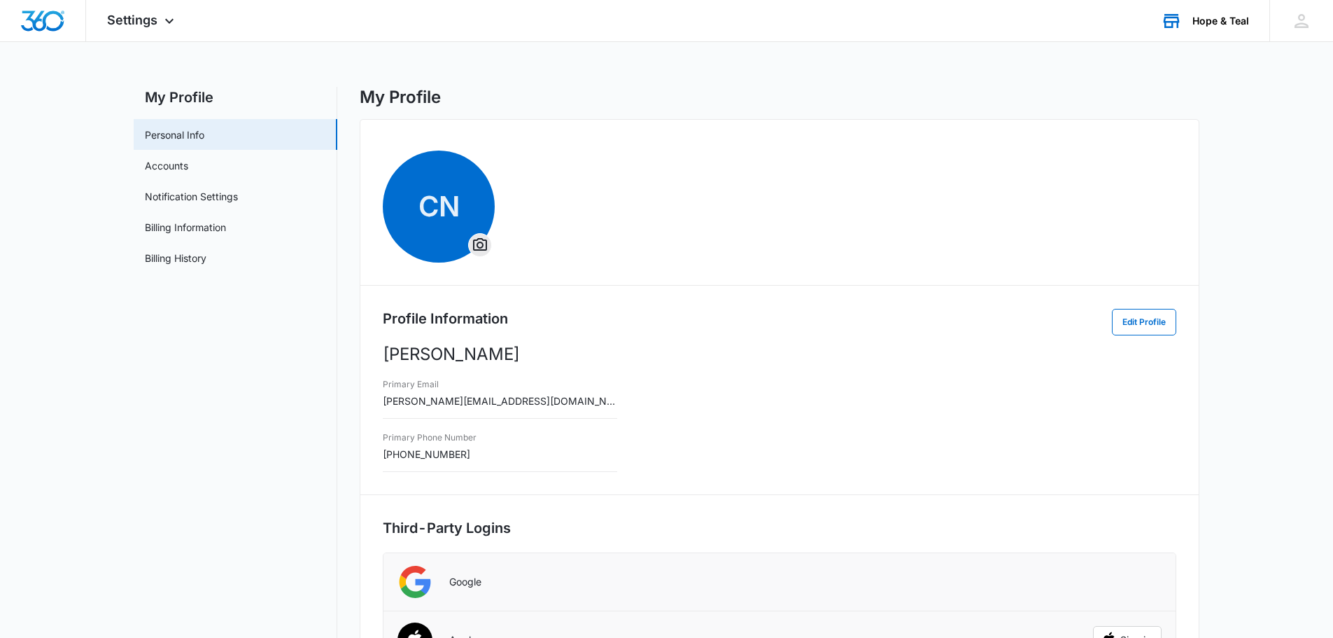
click at [543, 398] on div "Primary Email cameron@hopeandteal.com" at bounding box center [500, 391] width 234 height 33
drag, startPoint x: 537, startPoint y: 405, endPoint x: 375, endPoint y: 402, distance: 161.7
click at [375, 402] on div "CN Profile Information Edit Profile Cameron Needham Primary Email cameron@hopea…" at bounding box center [780, 462] width 840 height 687
copy span "cameron@hopeandteal.com"
